Goal: Obtain resource: Obtain resource

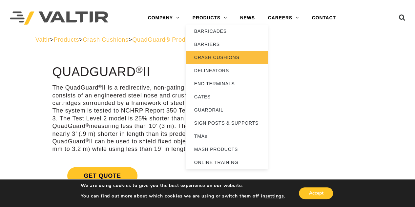
click at [217, 58] on link "CRASH CUSHIONS" at bounding box center [227, 57] width 82 height 13
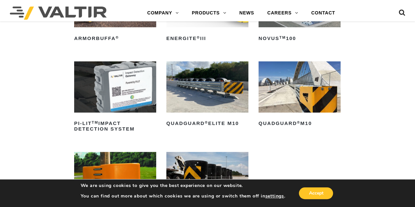
scroll to position [164, 0]
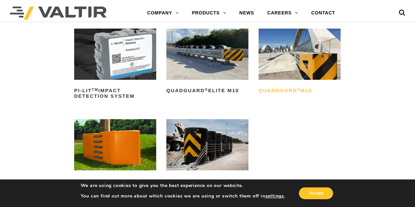
click at [285, 90] on h2 "QuadGuard ® M10" at bounding box center [300, 91] width 82 height 11
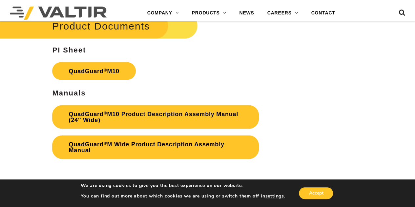
scroll to position [1904, 0]
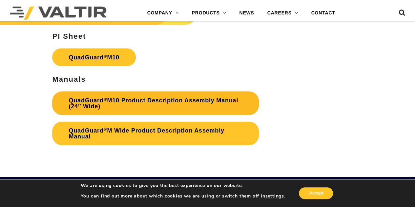
click at [170, 98] on link "QuadGuard ® M10 Product Description Assembly Manual (24″ Wide)" at bounding box center [155, 104] width 207 height 24
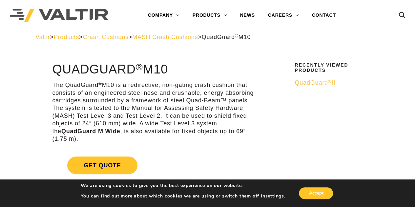
scroll to position [0, 0]
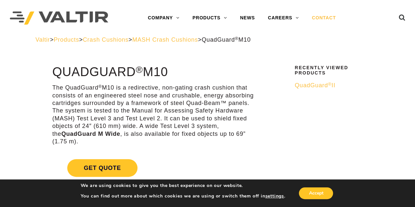
click at [327, 17] on link "CONTACT" at bounding box center [324, 17] width 37 height 13
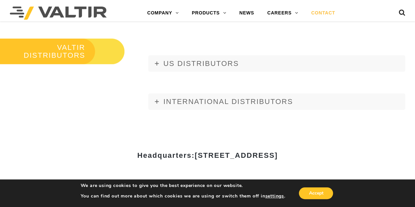
scroll to position [722, 0]
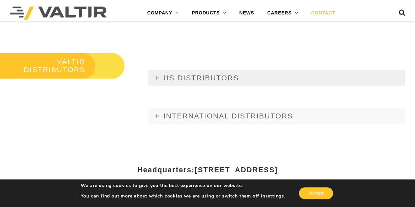
click at [159, 77] on link "US DISTRIBUTORS" at bounding box center [276, 78] width 257 height 16
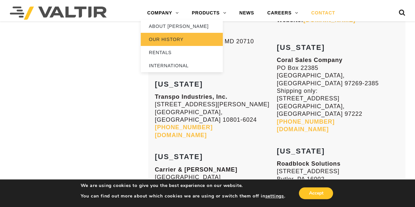
scroll to position [2554, 0]
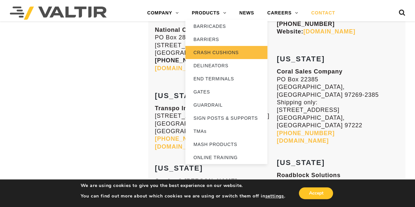
click at [212, 53] on link "CRASH CUSHIONS" at bounding box center [226, 52] width 82 height 13
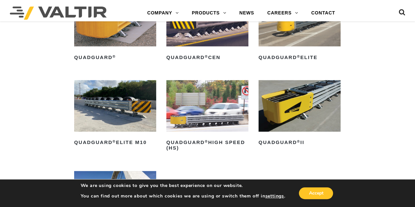
scroll to position [459, 0]
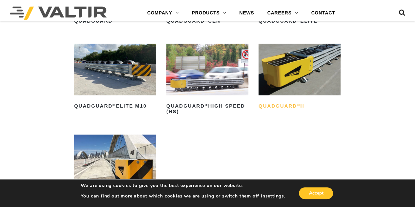
click at [277, 105] on h2 "QuadGuard ® II" at bounding box center [300, 106] width 82 height 11
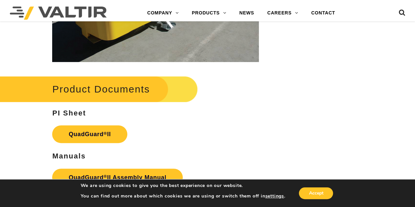
scroll to position [1378, 0]
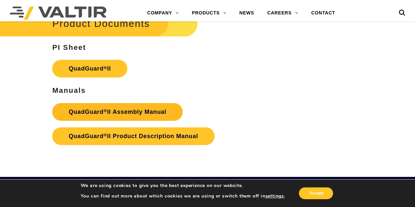
click at [125, 112] on strong "QuadGuard ® II Assembly Manual" at bounding box center [118, 112] width 98 height 7
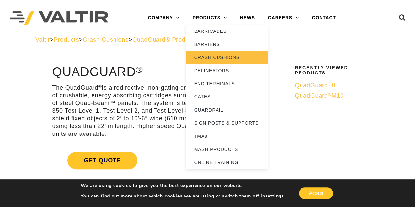
click at [210, 57] on link "CRASH CUSHIONS" at bounding box center [227, 57] width 82 height 13
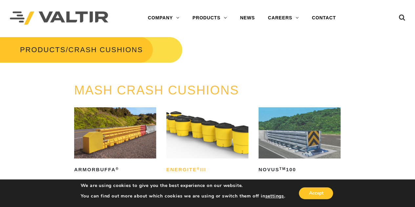
click at [189, 166] on h2 "ENERGITE ® III" at bounding box center [207, 169] width 82 height 11
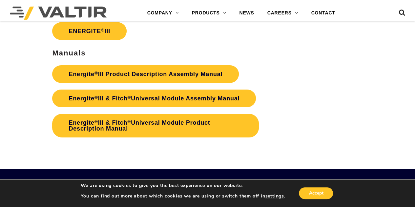
scroll to position [1050, 0]
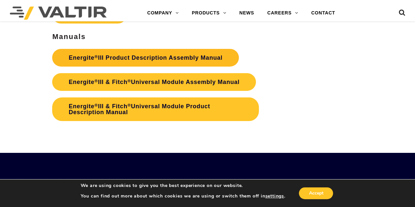
click at [159, 57] on link "Energite ® III Product Description Assembly Manual" at bounding box center [145, 58] width 187 height 18
